Goal: Information Seeking & Learning: Find specific fact

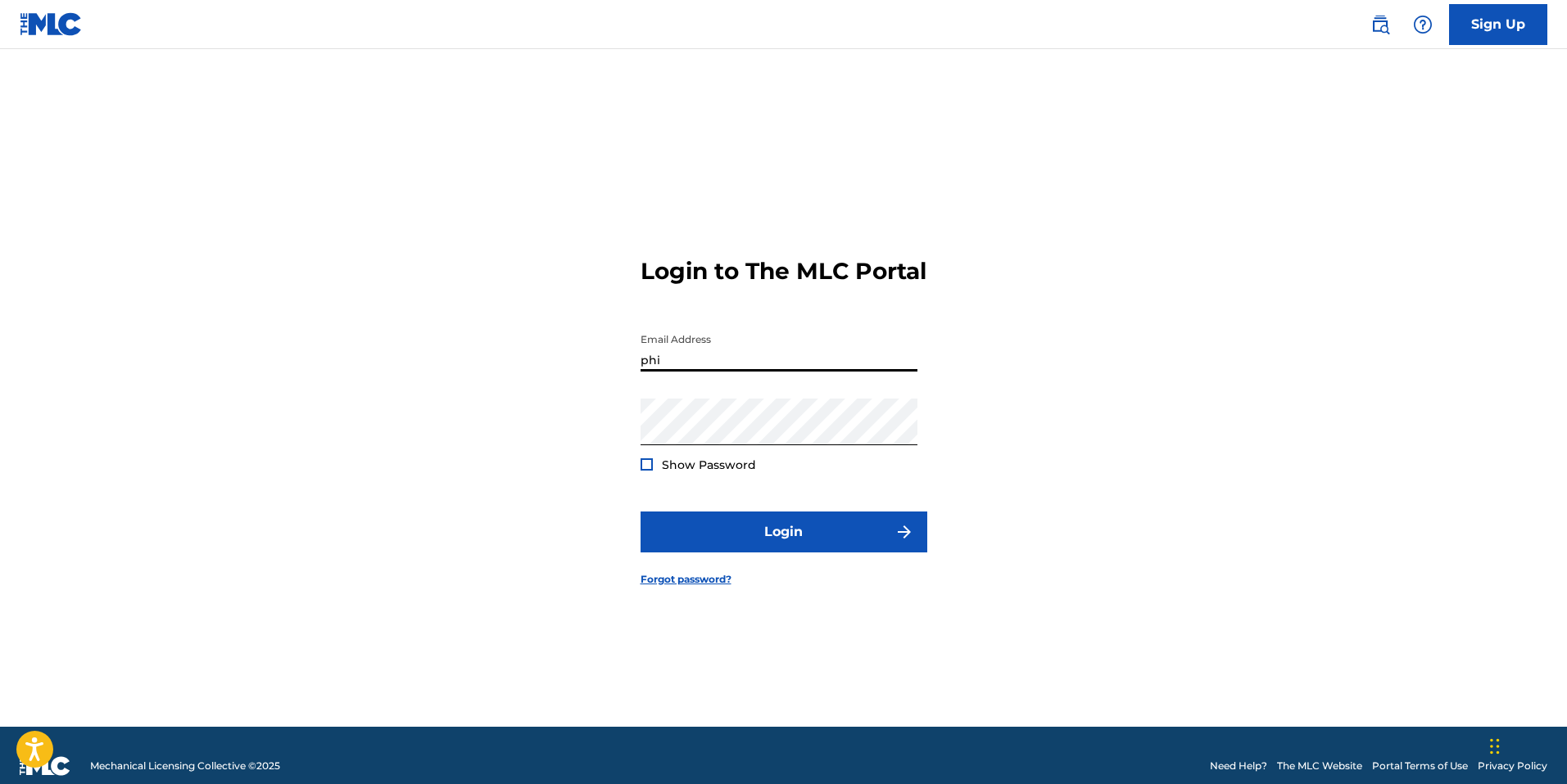
type input "[EMAIL_ADDRESS][DOMAIN_NAME]"
click at [555, 407] on div "Login to The MLC Portal Email Address [EMAIL_ADDRESS][DOMAIN_NAME] Password Sho…" at bounding box center [784, 408] width 1147 height 637
click at [554, 434] on div "Login to The MLC Portal Email Address [EMAIL_ADDRESS][DOMAIN_NAME] Password Sho…" at bounding box center [784, 408] width 1147 height 637
click at [641, 512] on button "Login" at bounding box center [784, 532] width 287 height 41
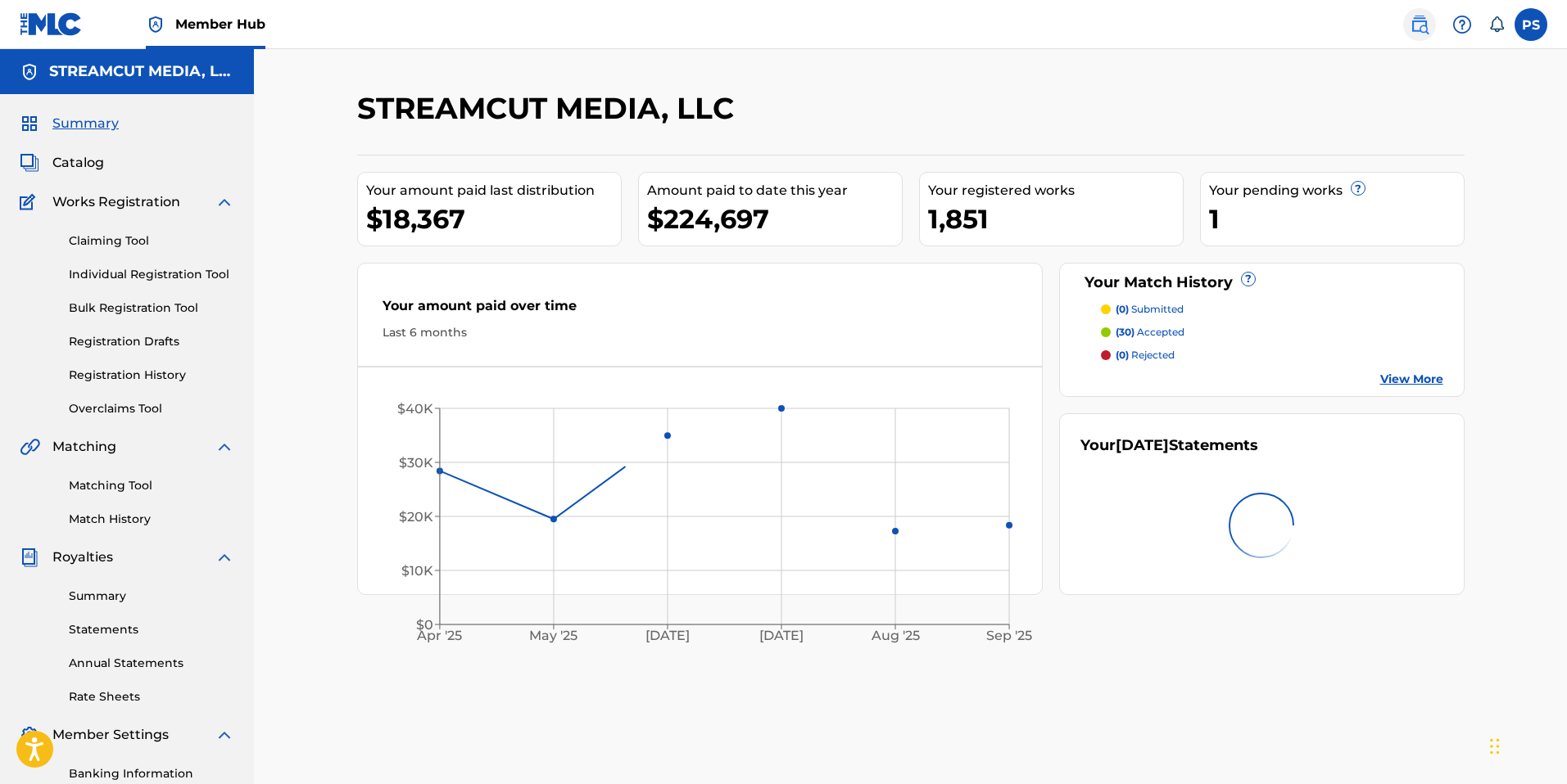
click at [1427, 34] on link at bounding box center [1420, 25] width 32 height 32
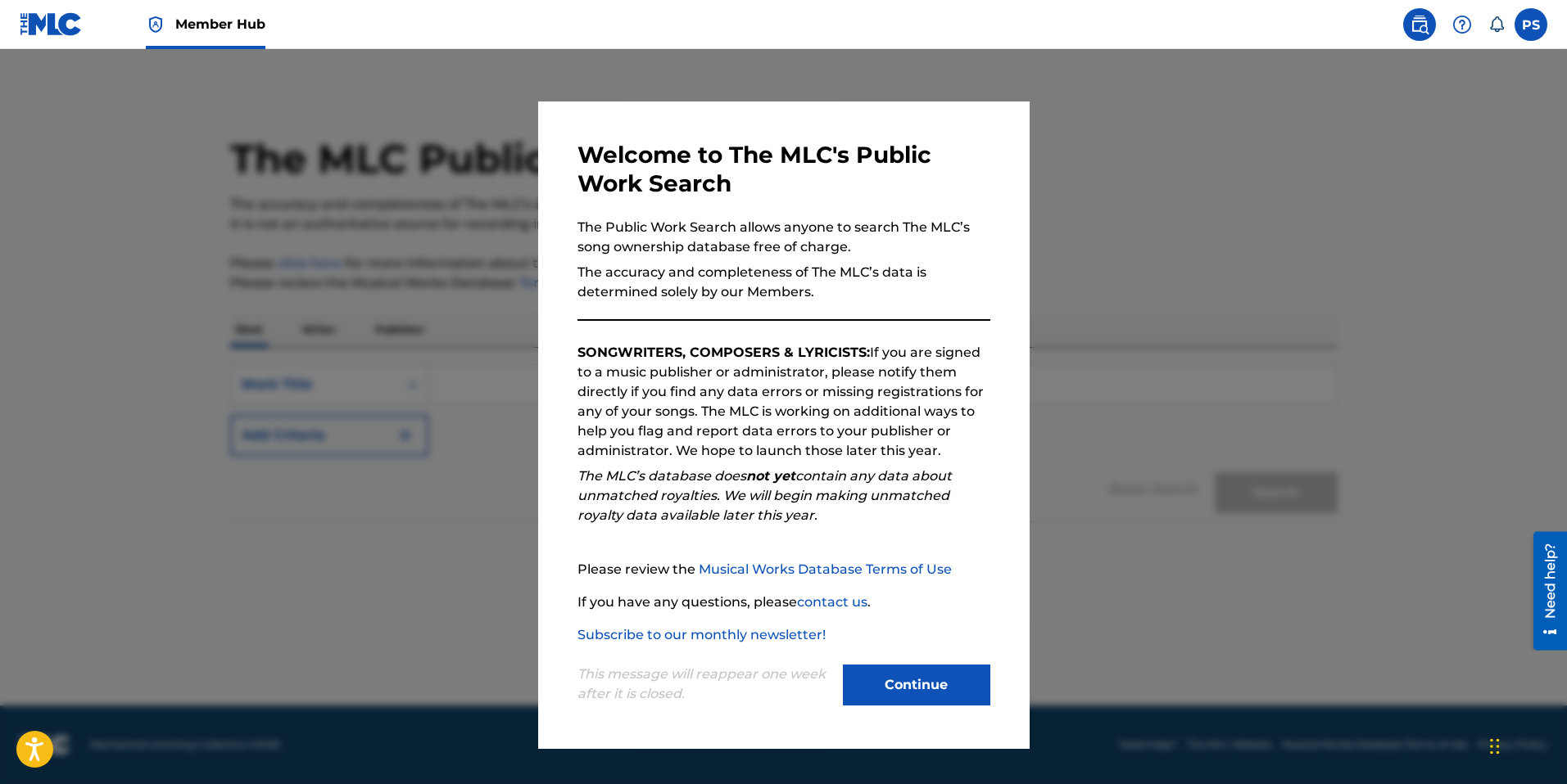
click at [918, 655] on div "This message will reappear one week after it is closed. Continue" at bounding box center [784, 678] width 413 height 65
click at [912, 689] on button "Continue" at bounding box center [916, 685] width 147 height 41
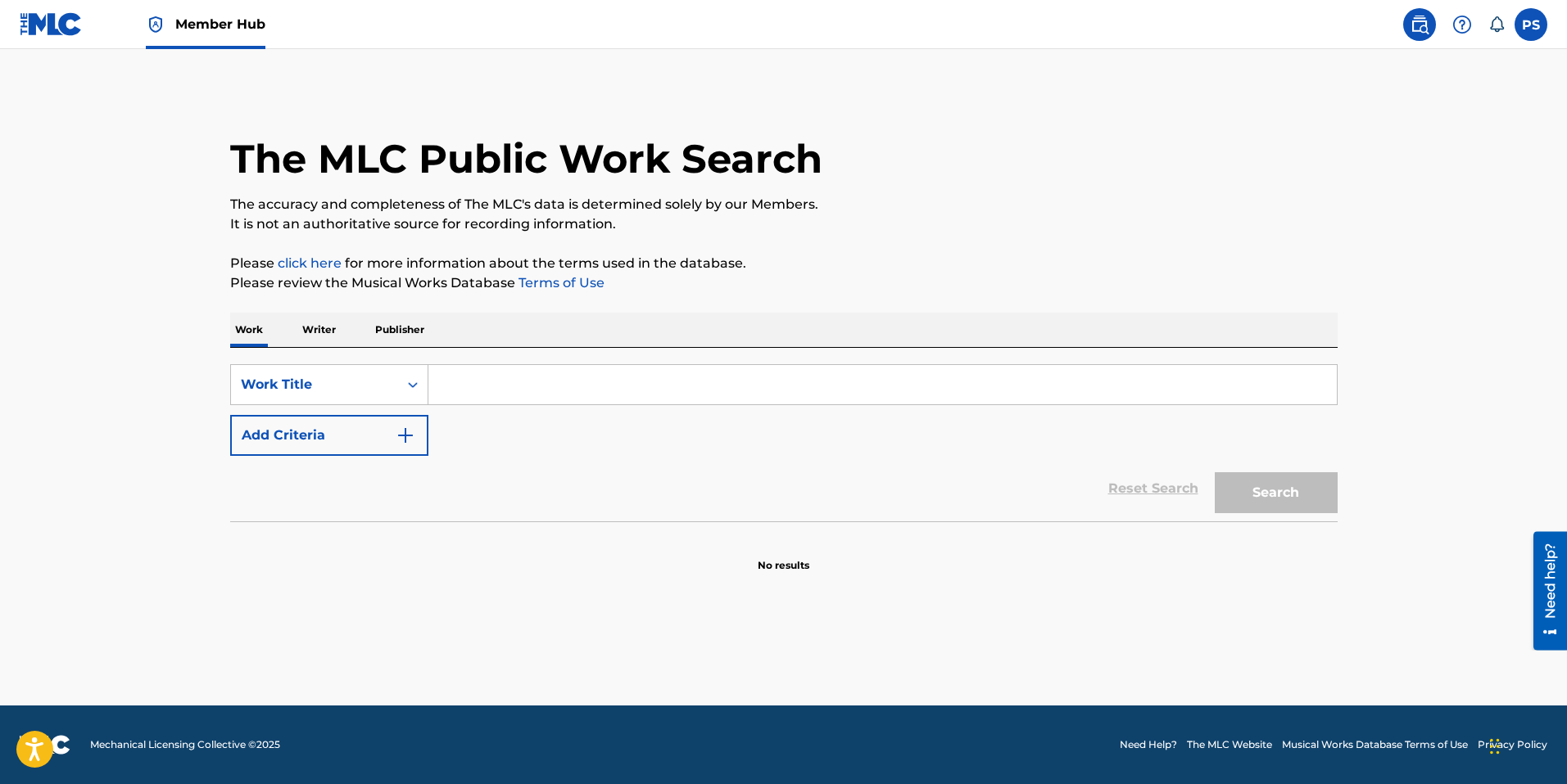
click at [962, 394] on input "Search Form" at bounding box center [882, 384] width 909 height 39
type input "forever"
click at [358, 465] on div "Reset Search Search" at bounding box center [784, 489] width 1107 height 66
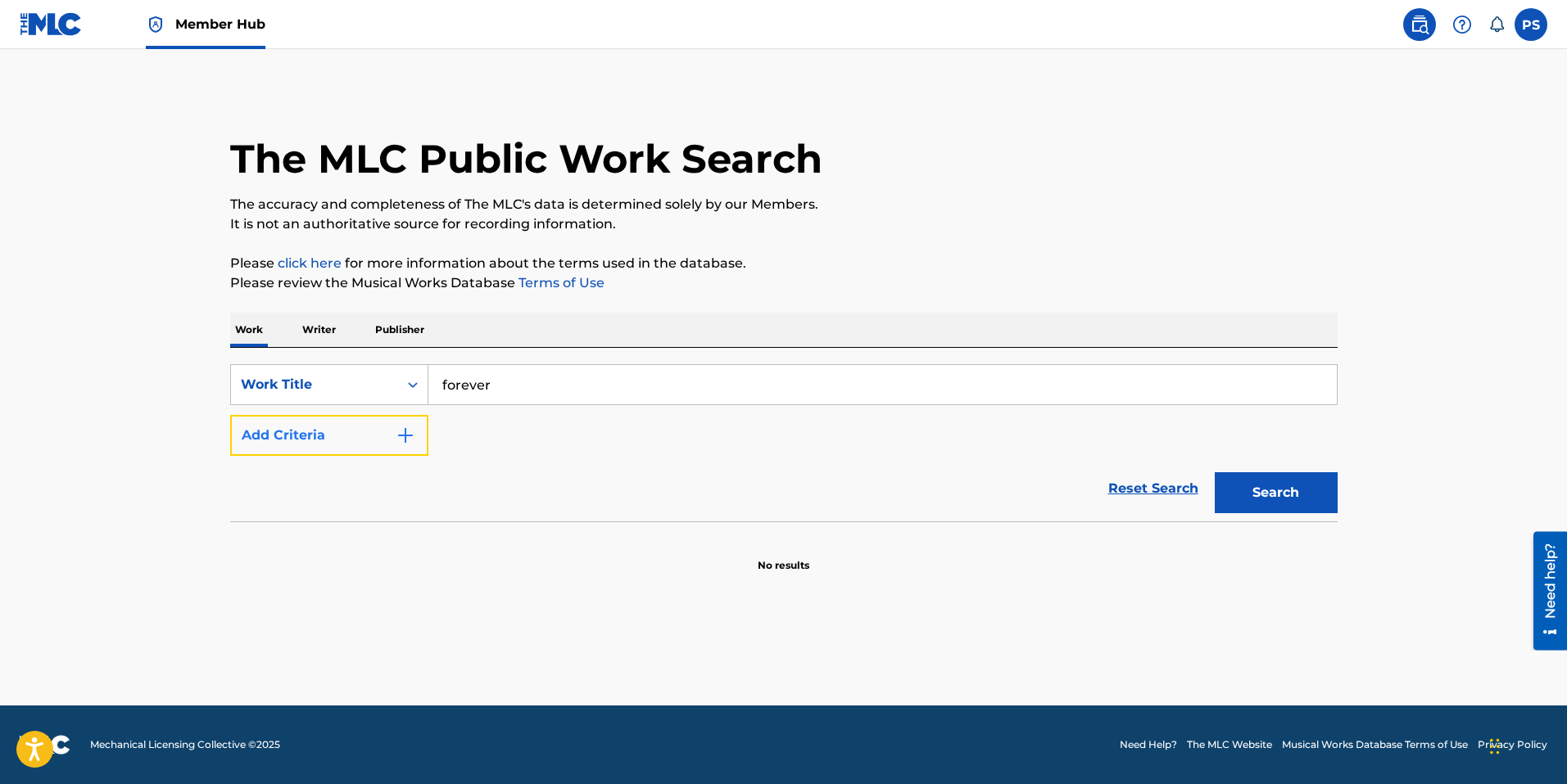
click at [372, 430] on button "Add Criteria" at bounding box center [330, 435] width 199 height 41
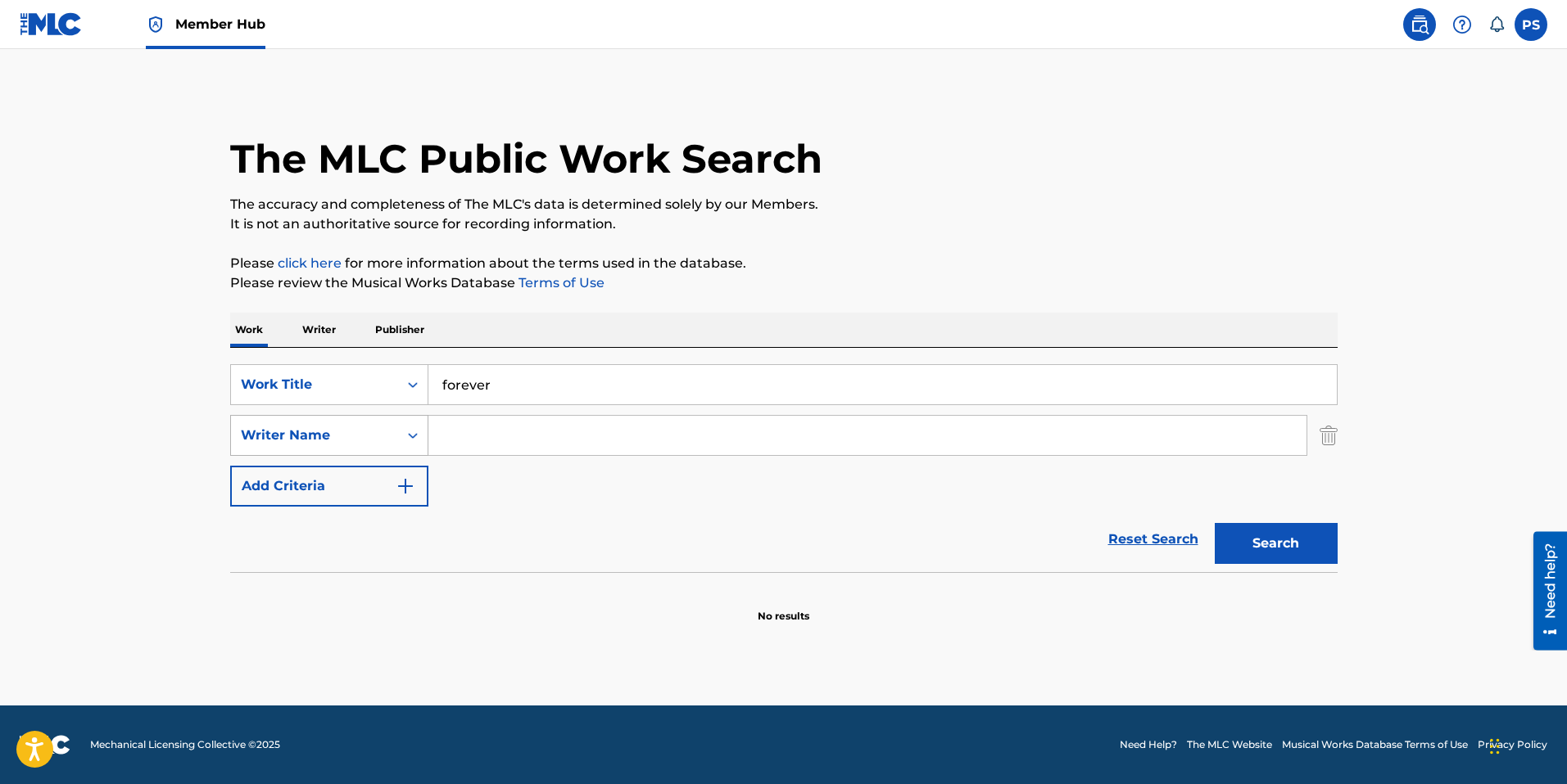
click at [410, 439] on icon "Search Form" at bounding box center [413, 435] width 16 height 16
click at [491, 429] on input "Search Form" at bounding box center [867, 435] width 878 height 39
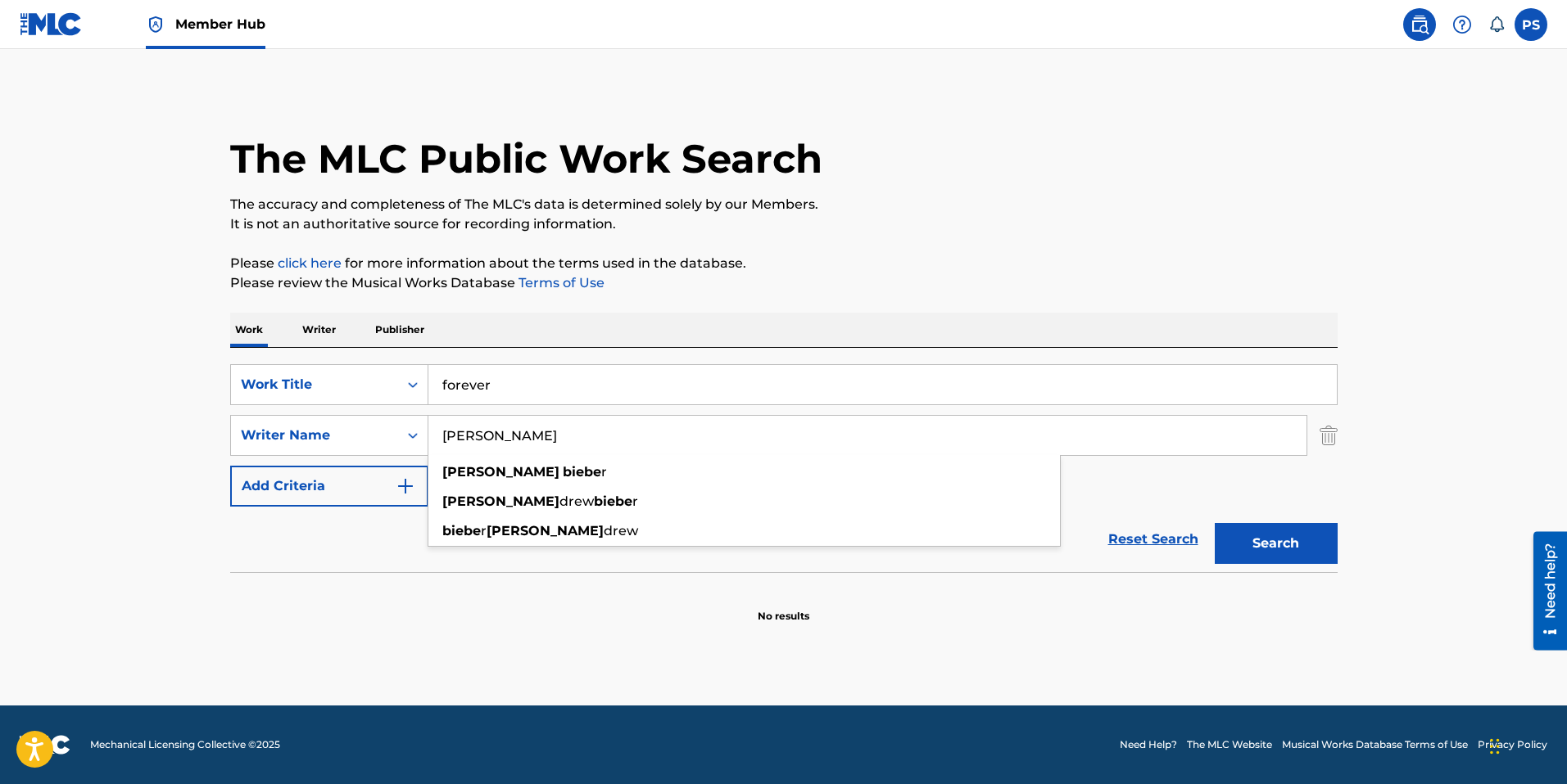
type input "[PERSON_NAME]"
click at [1215, 523] on button "Search" at bounding box center [1277, 543] width 123 height 41
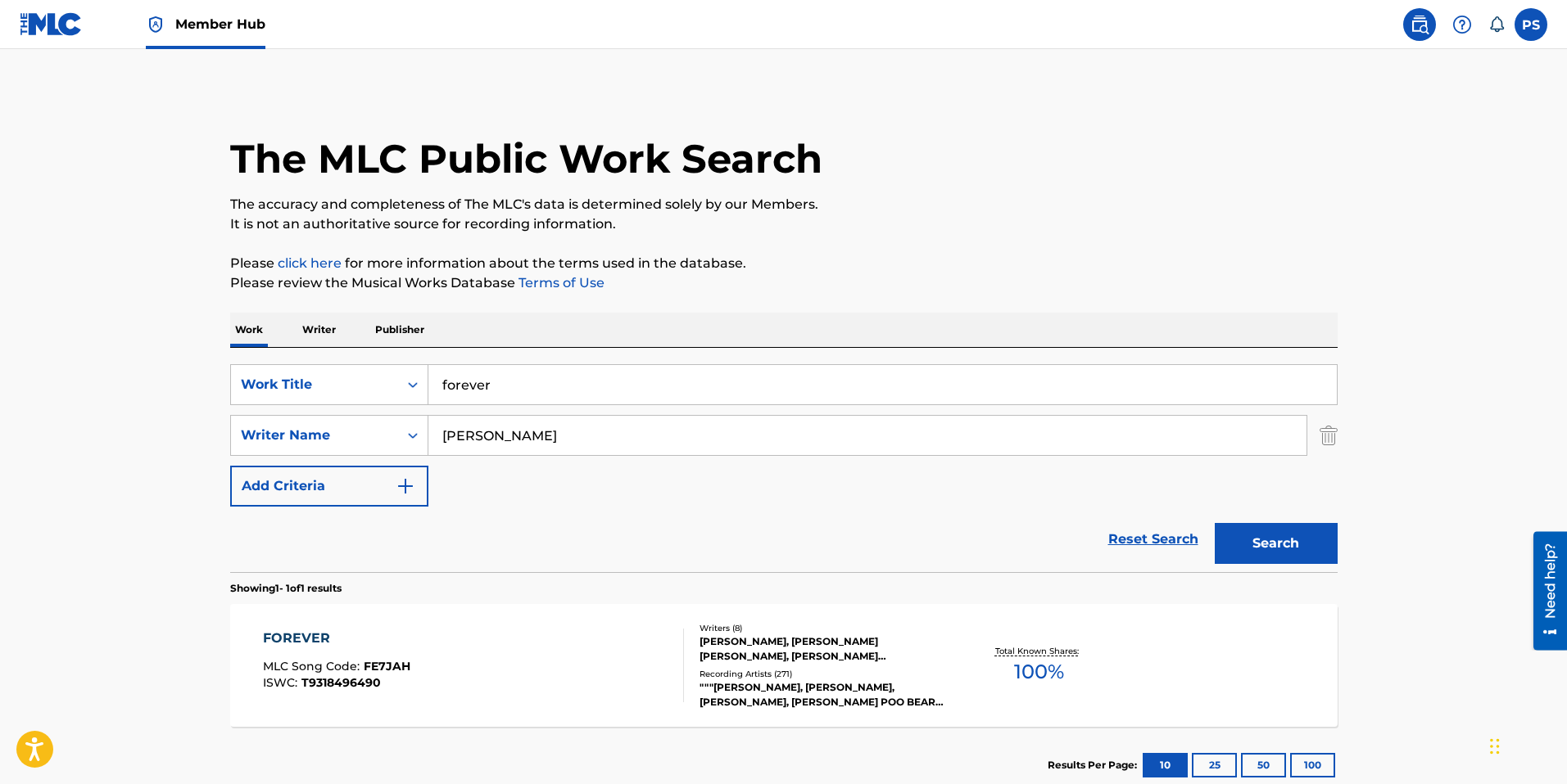
scroll to position [106, 0]
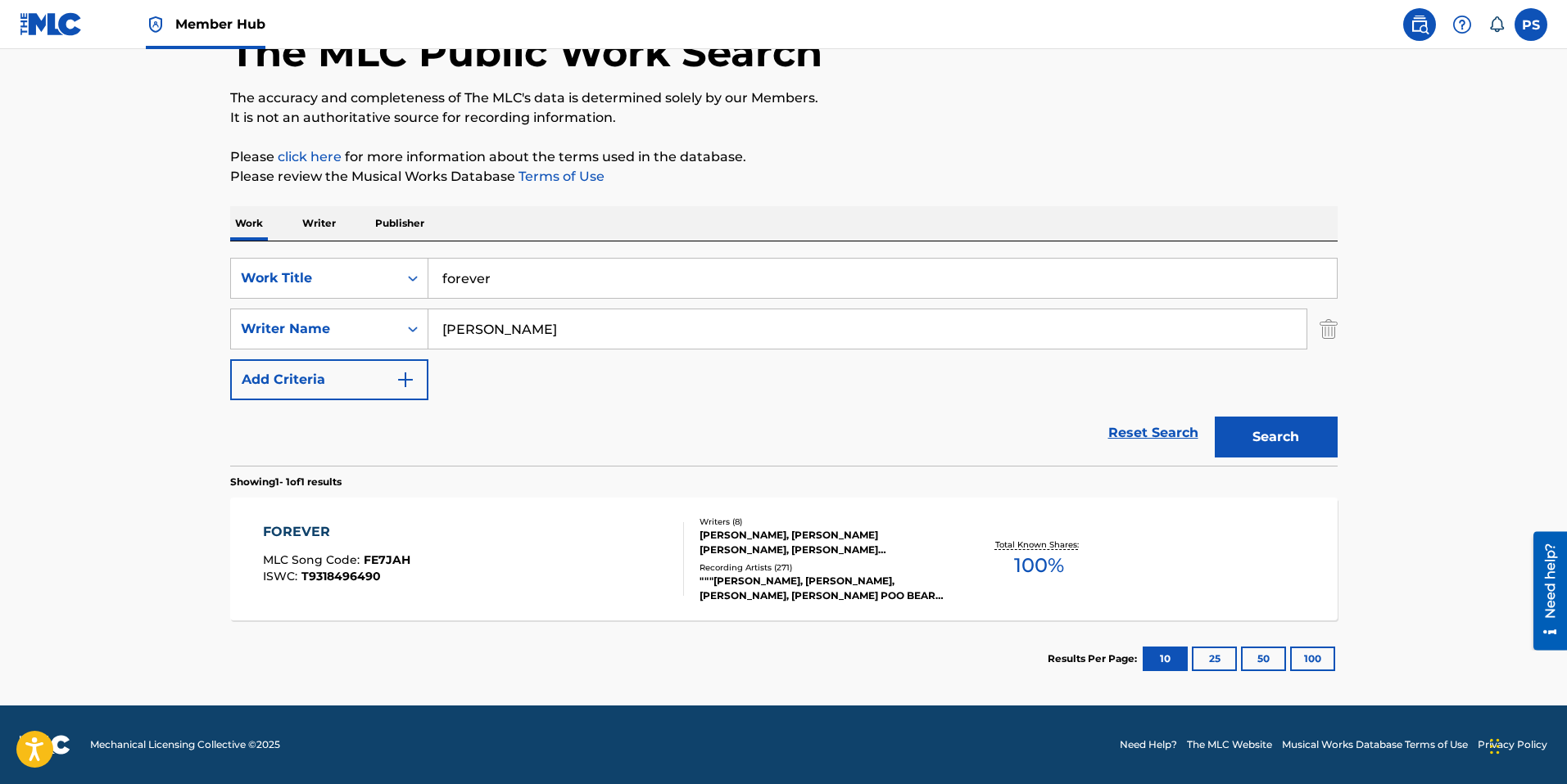
click at [483, 586] on div "FOREVER MLC Song Code : FE7JAH ISWC : T9318496490" at bounding box center [473, 559] width 421 height 74
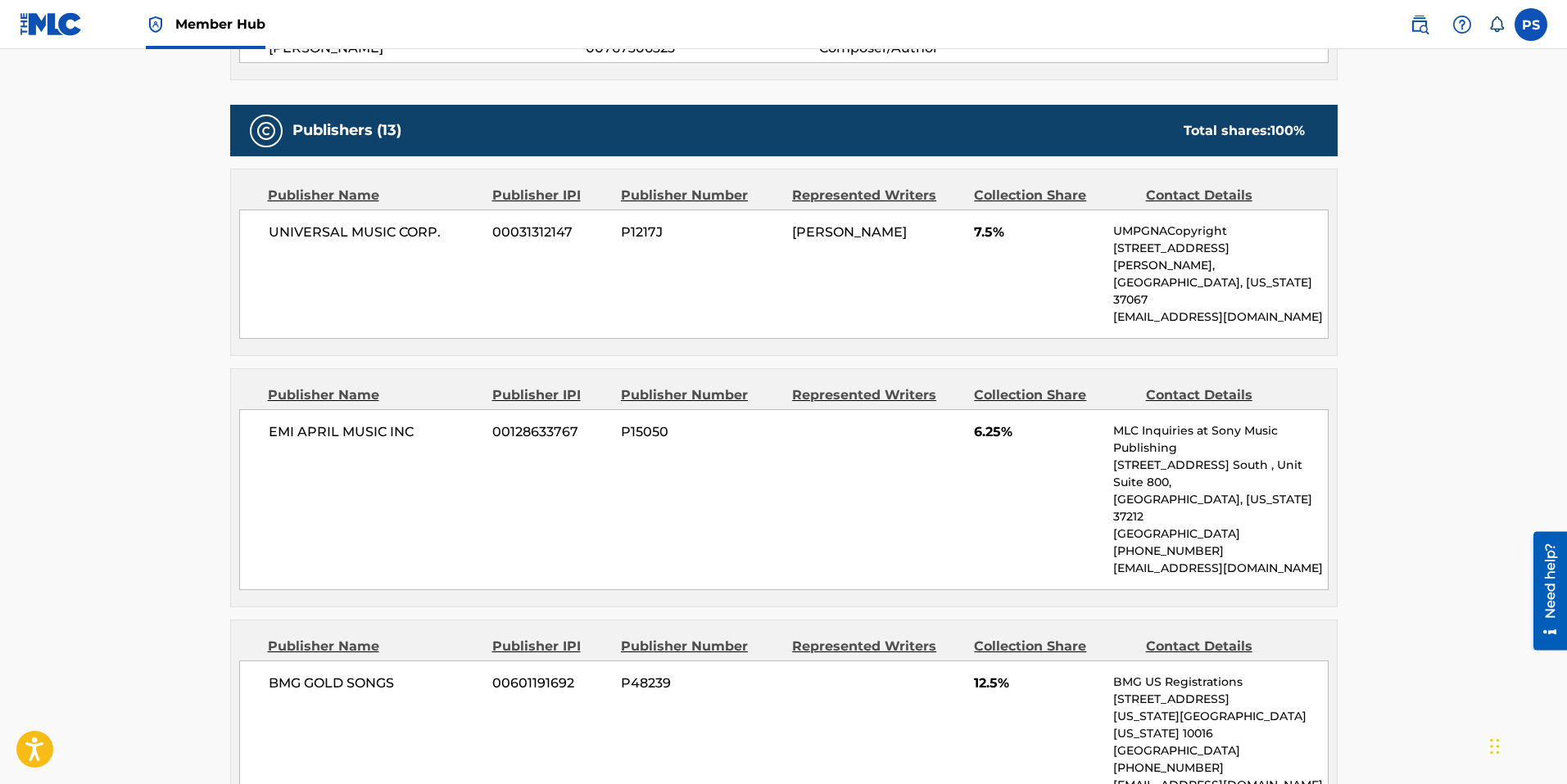
scroll to position [905, 0]
